Goal: Check status: Check status

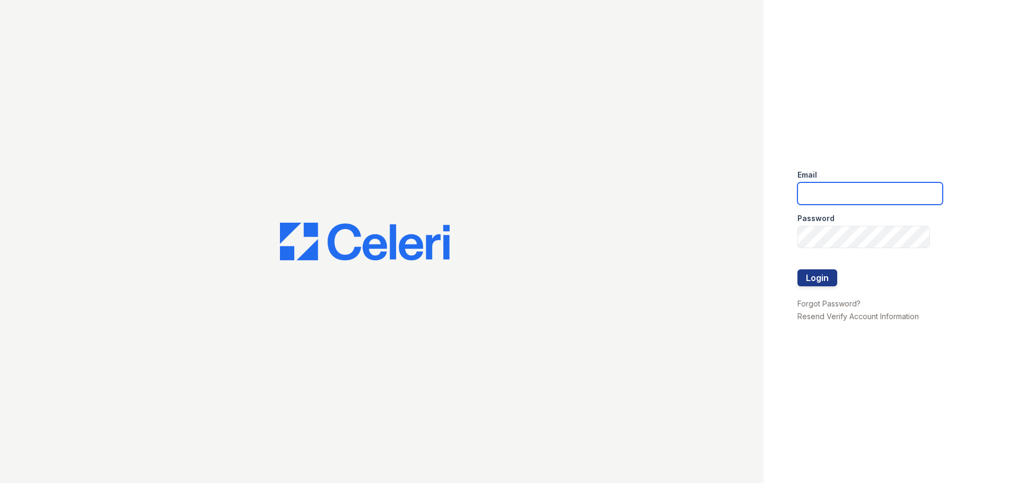
click at [825, 196] on input "email" at bounding box center [869, 193] width 145 height 22
type input "renewatthegreens@trinity-pm.com"
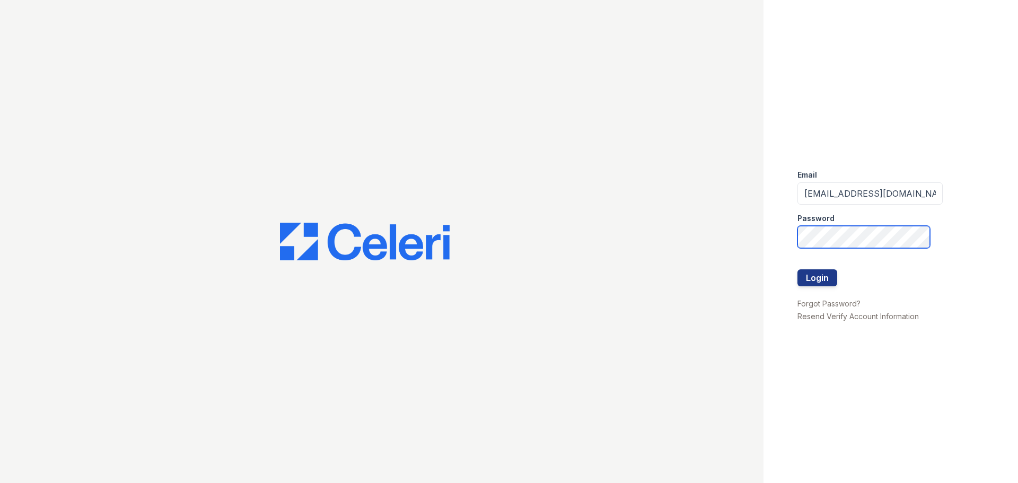
click at [797, 269] on button "Login" at bounding box center [817, 277] width 40 height 17
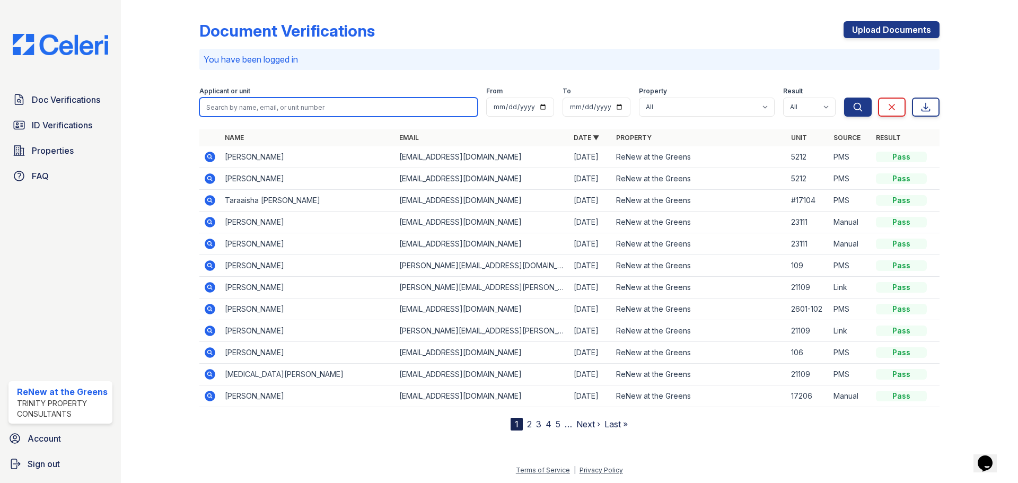
click at [250, 107] on input "search" at bounding box center [338, 107] width 278 height 19
type input "tara"
click at [844, 98] on button "Search" at bounding box center [858, 107] width 28 height 19
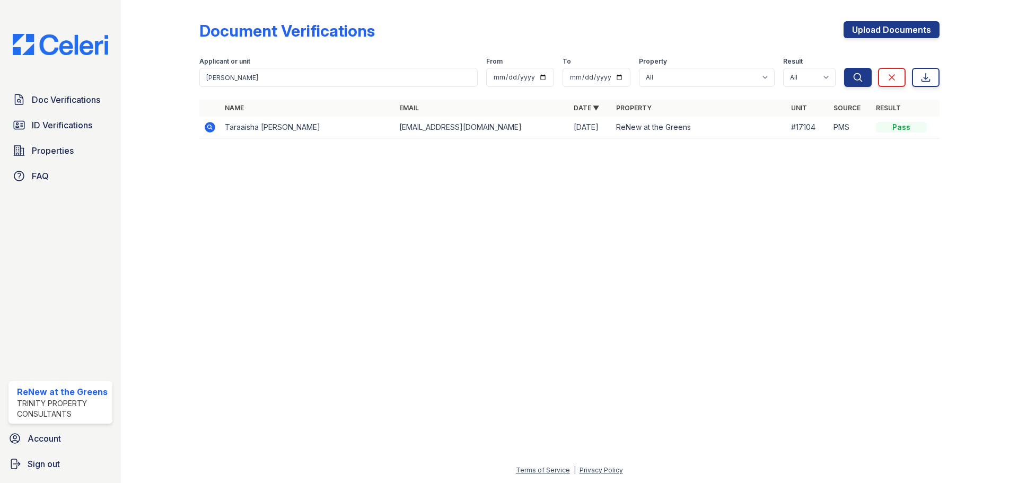
click at [201, 124] on td at bounding box center [209, 128] width 21 height 22
click at [209, 124] on icon at bounding box center [210, 127] width 11 height 11
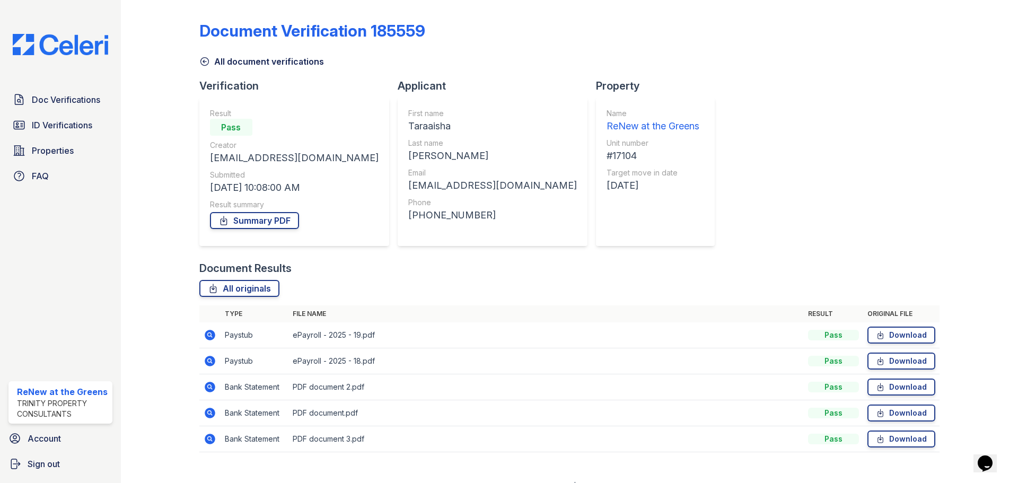
click at [207, 363] on icon at bounding box center [210, 361] width 11 height 11
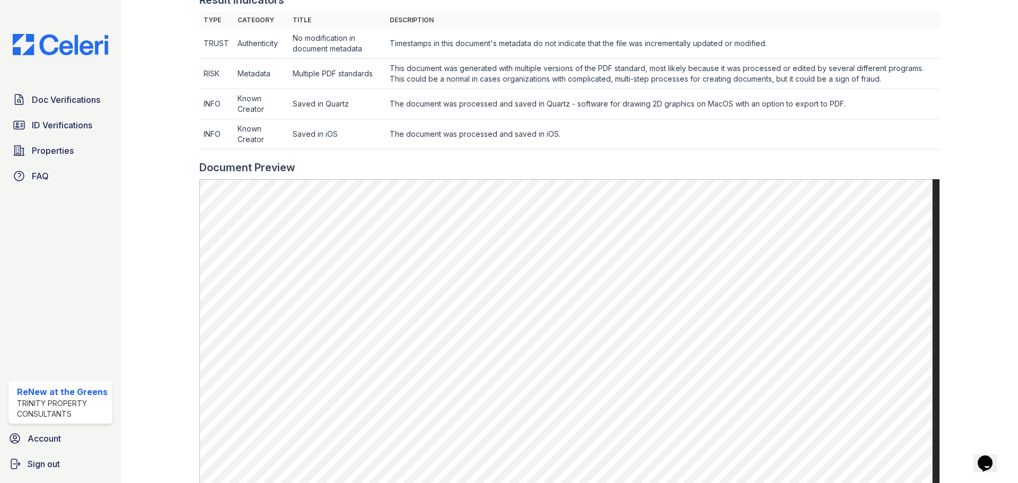
scroll to position [318, 0]
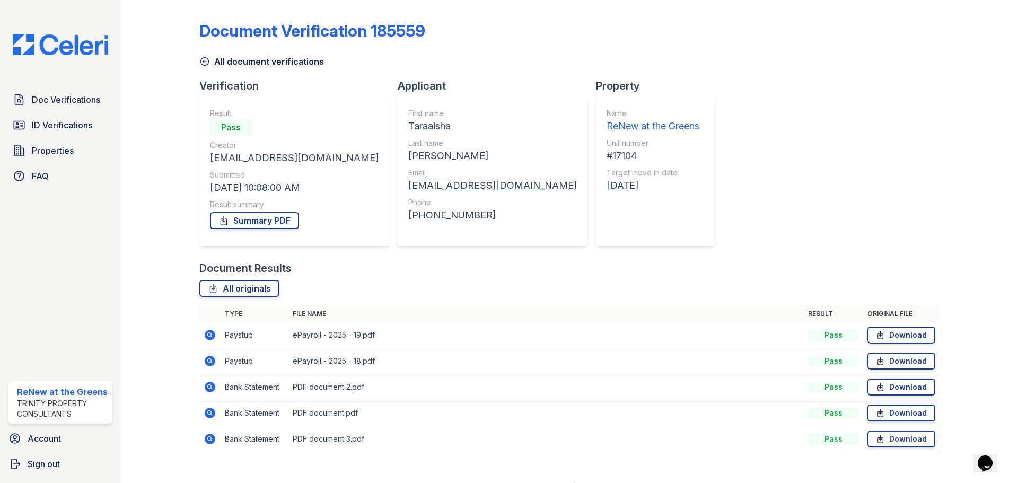
click at [218, 334] on td at bounding box center [209, 335] width 21 height 26
click at [211, 333] on icon at bounding box center [210, 335] width 11 height 11
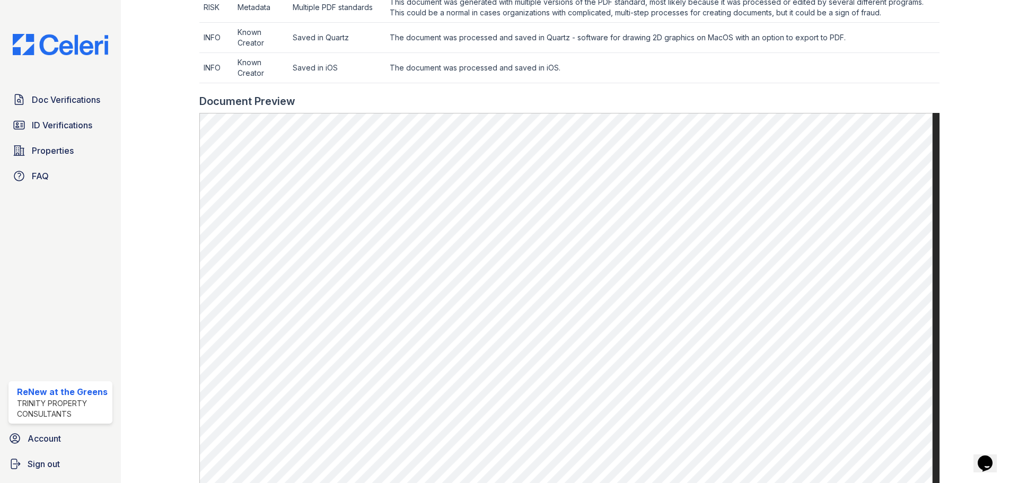
scroll to position [392, 0]
